Goal: Complete application form

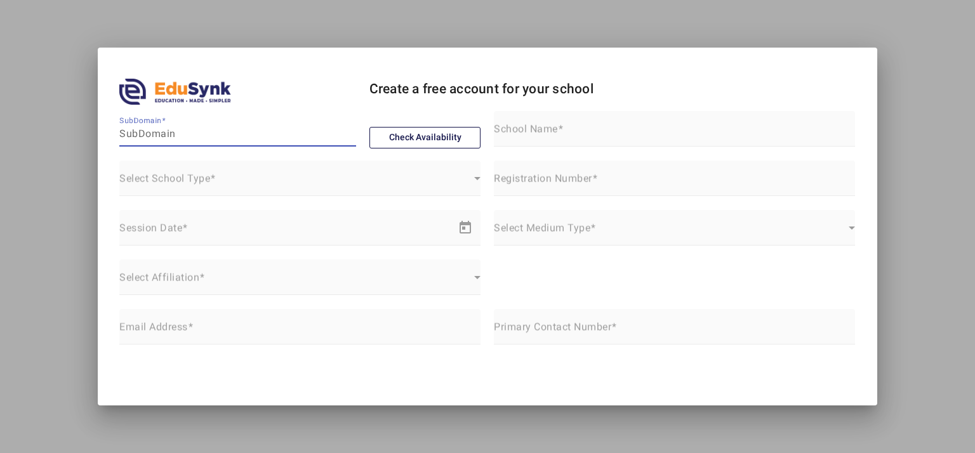
click at [0, 239] on div at bounding box center [487, 226] width 975 height 453
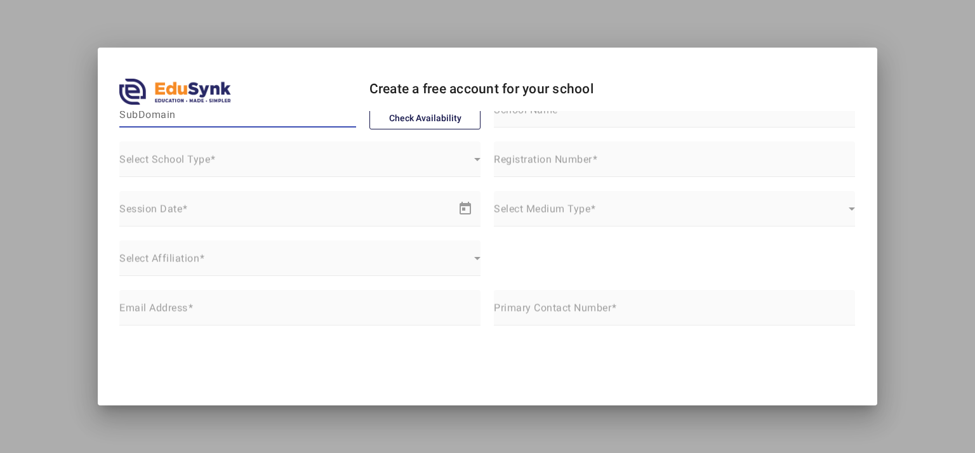
scroll to position [53, 0]
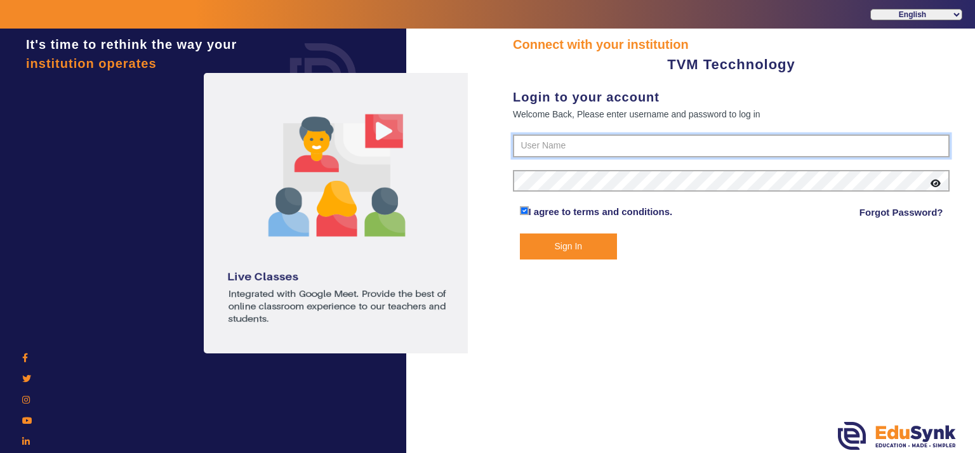
click at [543, 154] on input "text" at bounding box center [731, 146] width 437 height 23
paste input "7387818630"
type input "7387818630"
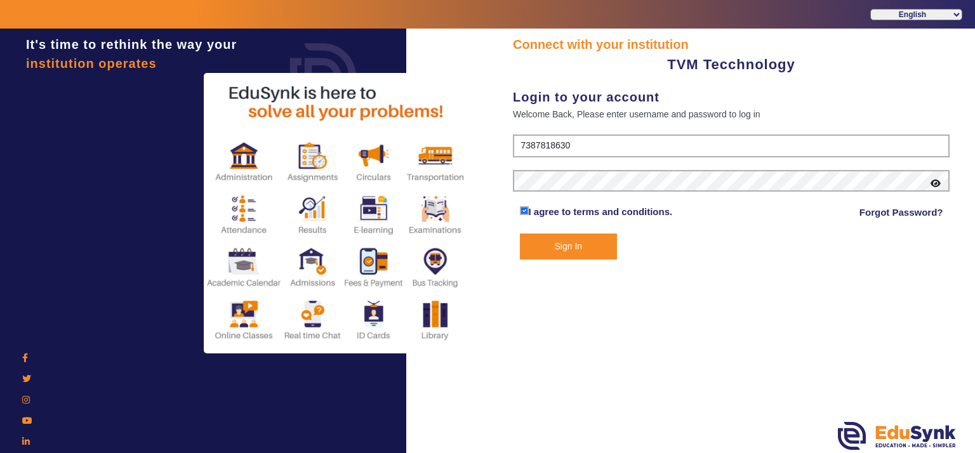
click at [553, 234] on button "Sign In" at bounding box center [569, 247] width 98 height 26
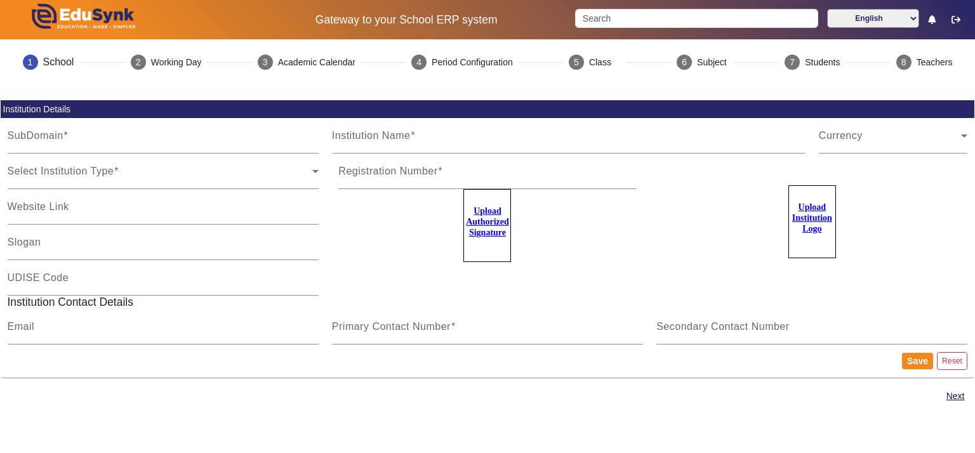
type input "UnacademyTVM"
type input "TVM Tecchnology"
type input "NA"
type input "[EMAIL_ADDRESS][DOMAIN_NAME]"
type input "7387818630"
